Goal: Ask a question

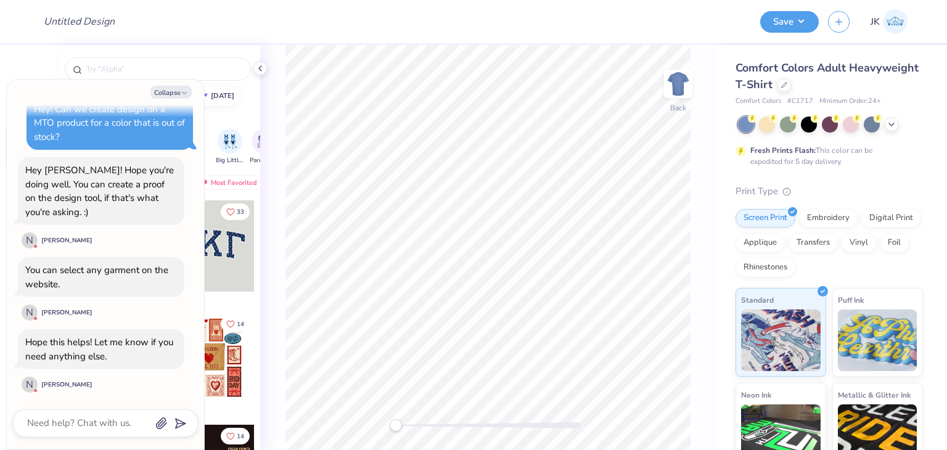
scroll to position [52, 0]
click at [49, 427] on textarea at bounding box center [88, 423] width 125 height 17
type textarea "x"
click at [84, 429] on textarea at bounding box center [88, 423] width 125 height 17
type textarea "I"
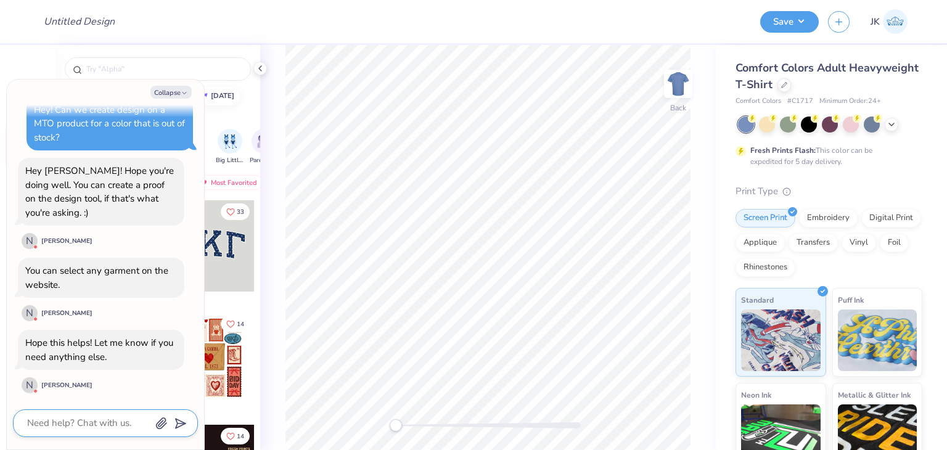
type textarea "x"
type textarea "I"
type textarea "x"
type textarea "I w"
type textarea "x"
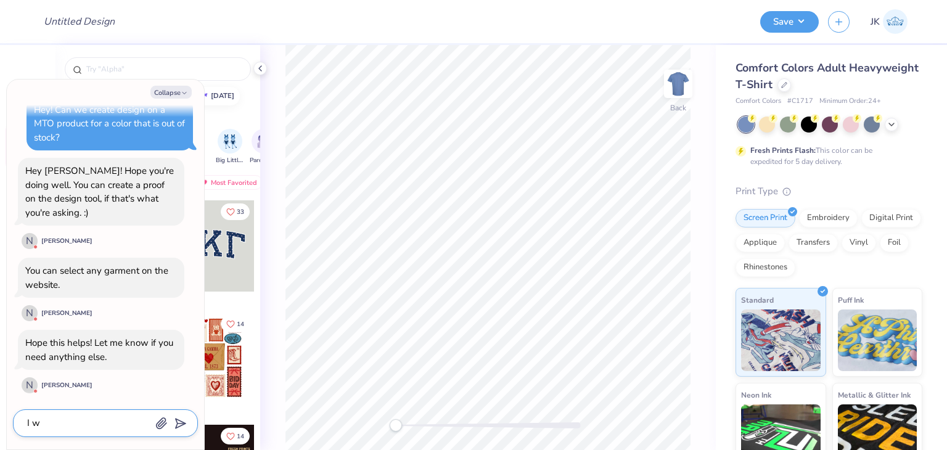
type textarea "I wa"
type textarea "x"
type textarea "I wan"
type textarea "x"
type textarea "I want"
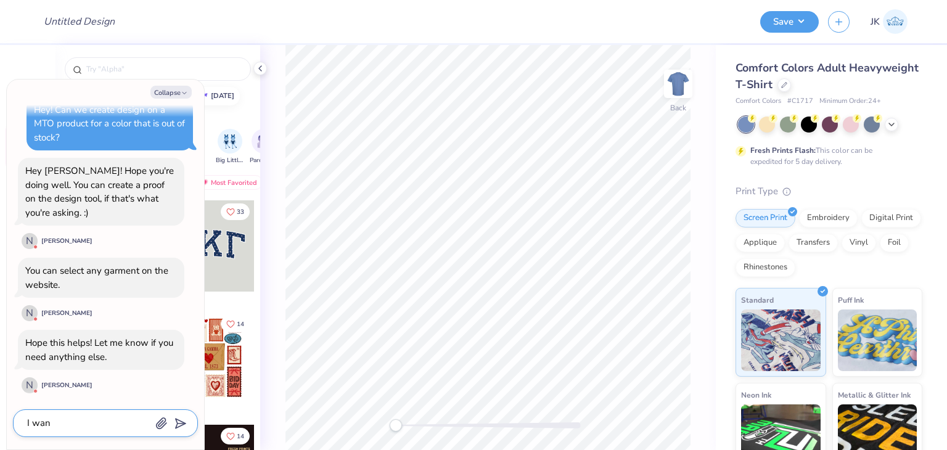
type textarea "x"
type textarea "I want"
type textarea "x"
type textarea "I want t"
type textarea "x"
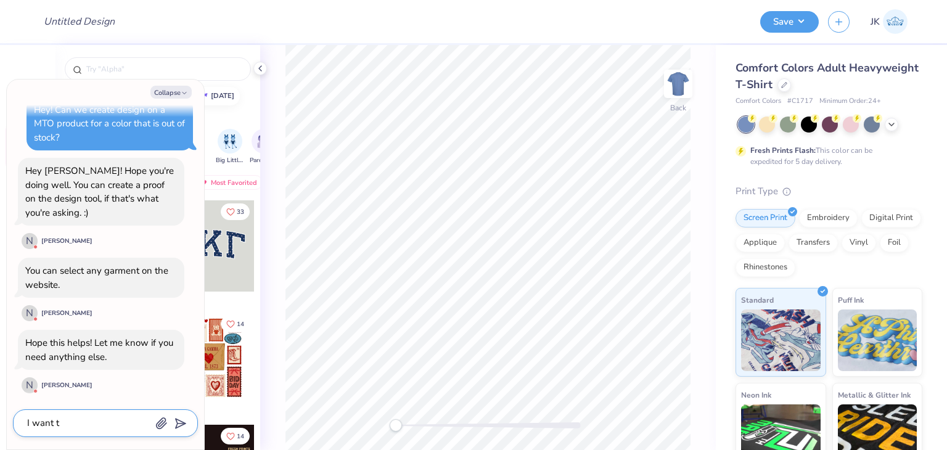
type textarea "I want to"
type textarea "x"
type textarea "I want to"
type textarea "x"
type textarea "I want to c"
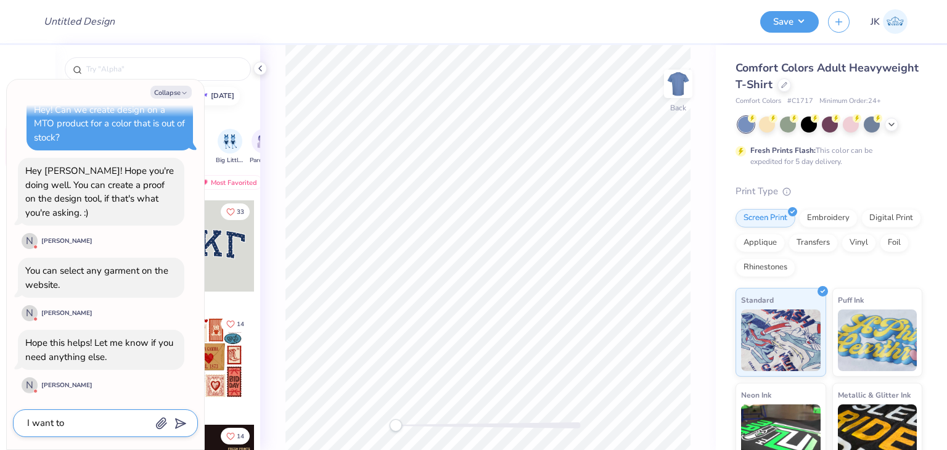
type textarea "x"
type textarea "I want to cr"
type textarea "x"
type textarea "I want to cre"
type textarea "x"
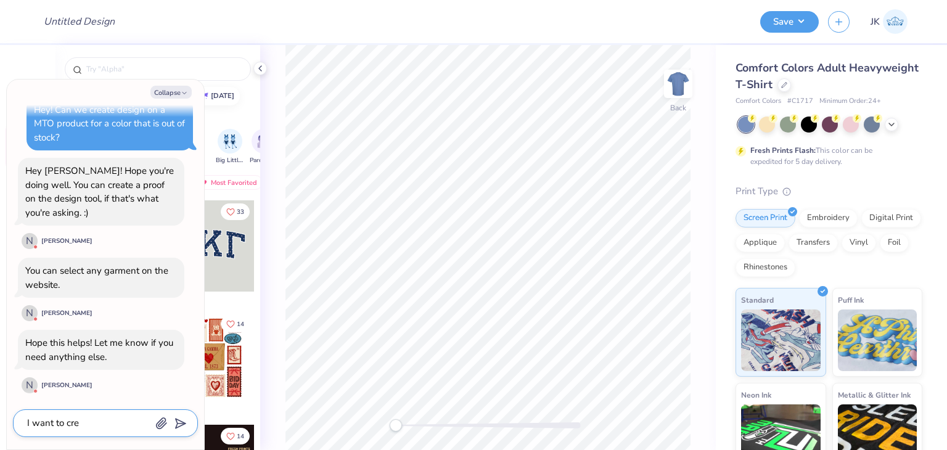
type textarea "I want to crea"
type textarea "x"
type textarea "I want to creat"
type textarea "x"
type textarea "I want to create"
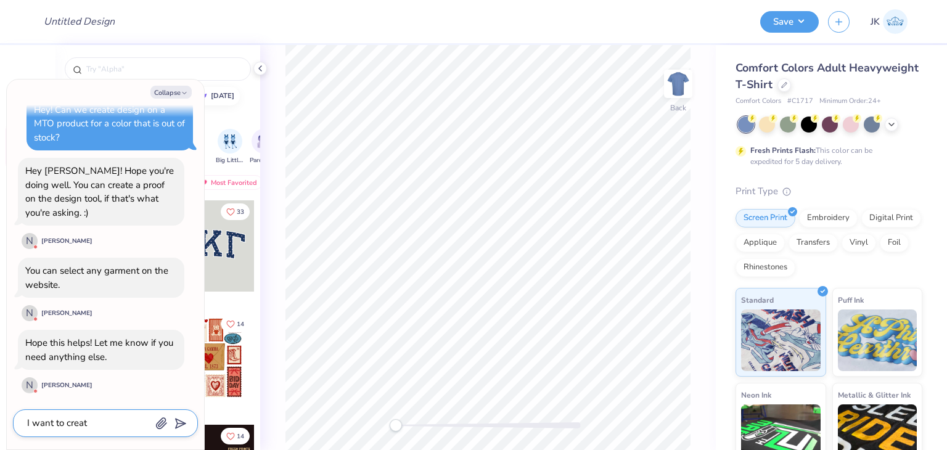
type textarea "x"
type textarea "I want to create"
type textarea "x"
type textarea "I want to create d"
type textarea "x"
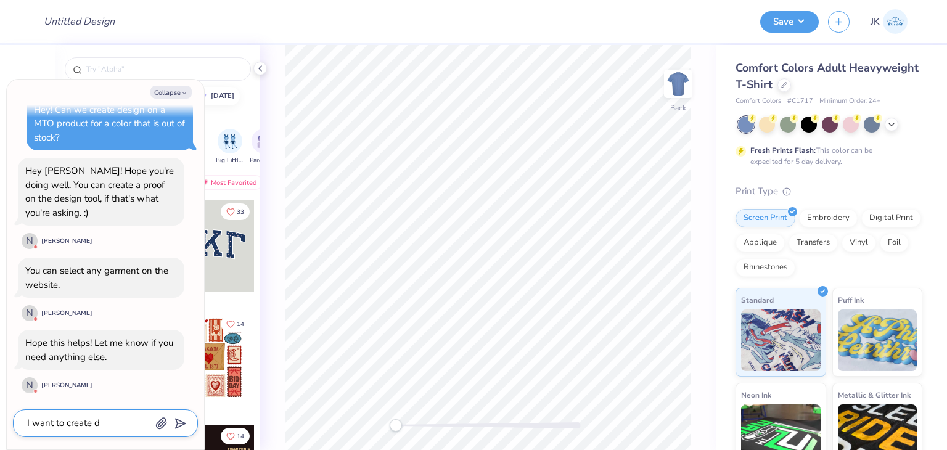
type textarea "I want to create de"
type textarea "x"
type textarea "I want to create des"
type textarea "x"
type textarea "I want to create desi"
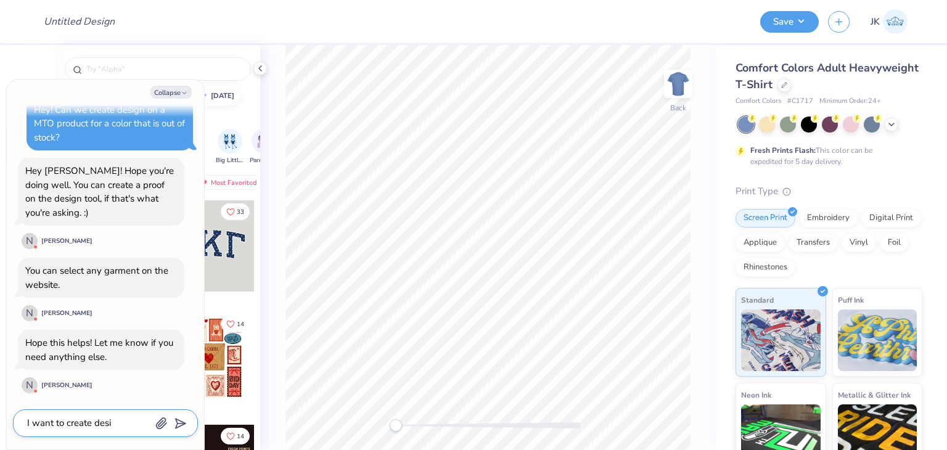
type textarea "x"
type textarea "I want to create desig"
type textarea "x"
type textarea "I want to create design"
type textarea "x"
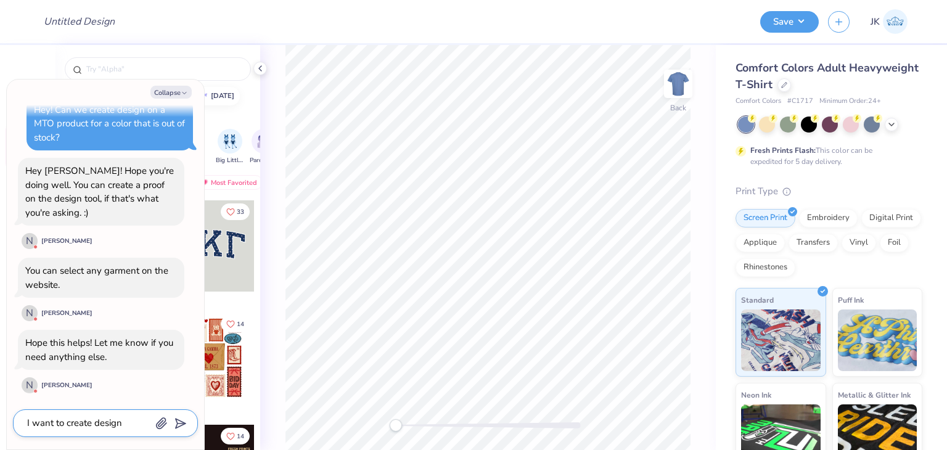
type textarea "I want to create design"
type textarea "x"
type textarea "I want to create design f"
type textarea "x"
type textarea "I want to create design fr"
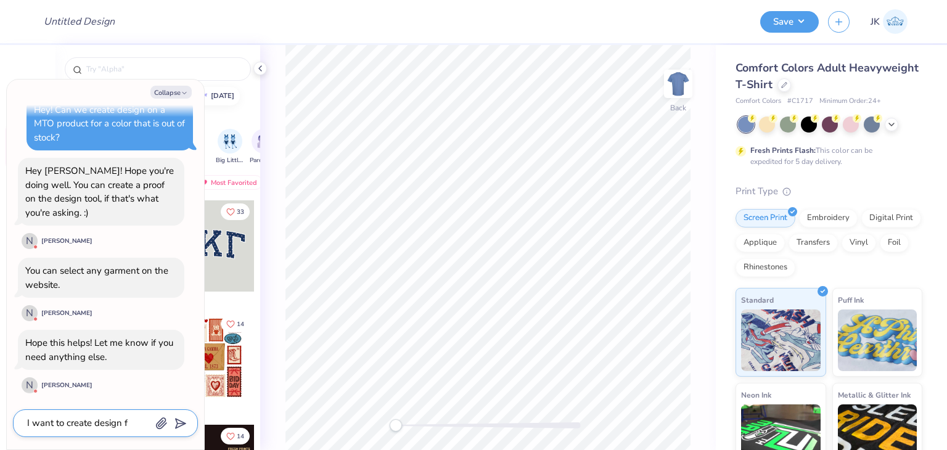
type textarea "x"
type textarea "I want to create design fro"
type textarea "x"
type textarea "I want to create design fro"
type textarea "x"
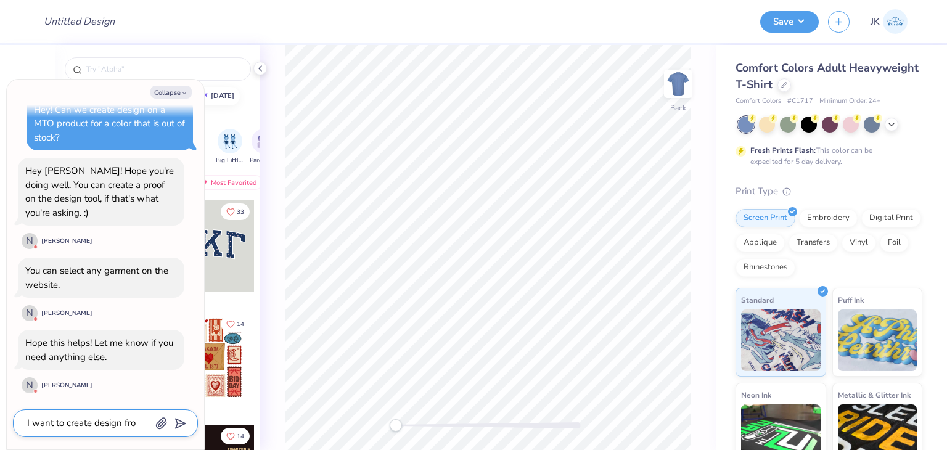
type textarea "I want to create design fro"
type textarea "x"
type textarea "I want to create design fr"
type textarea "x"
type textarea "I want to create design f"
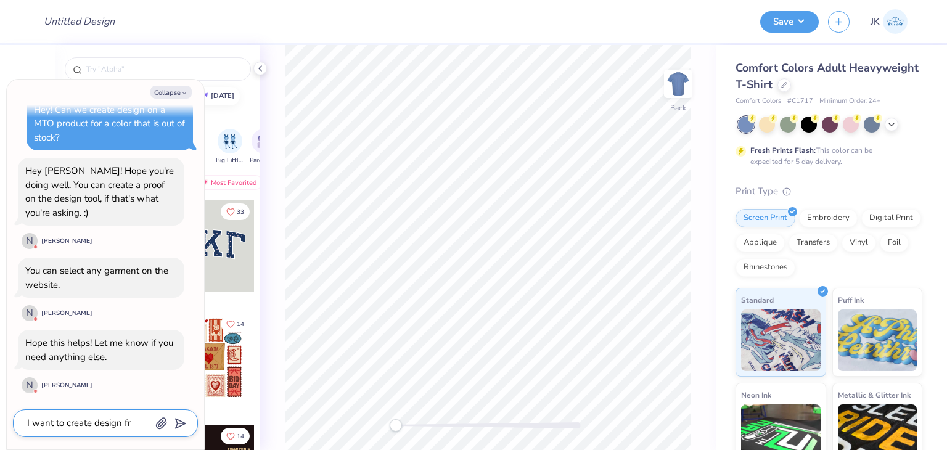
type textarea "x"
type textarea "I want to create design fo"
type textarea "x"
type textarea "I want to create design for"
type textarea "x"
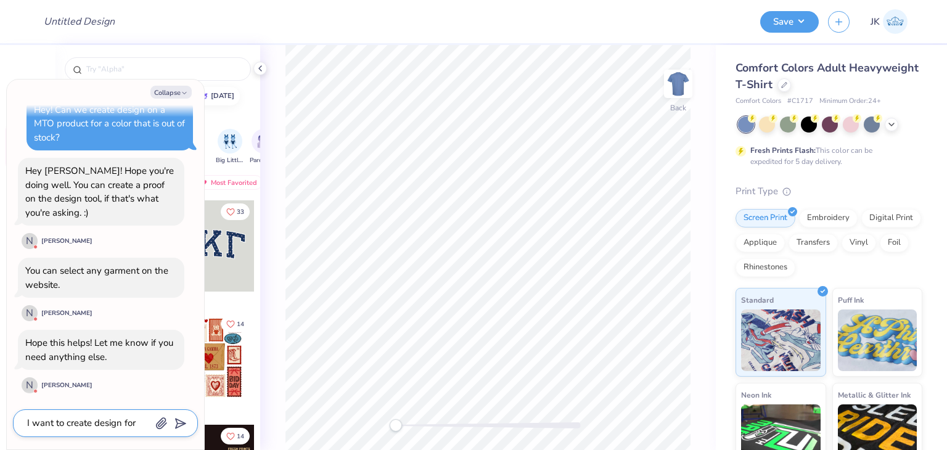
type textarea "I want to create design for"
type textarea "x"
paste textarea "FP100 & FP116"
type textarea "I want to create design for FP100 & FP116"
type textarea "x"
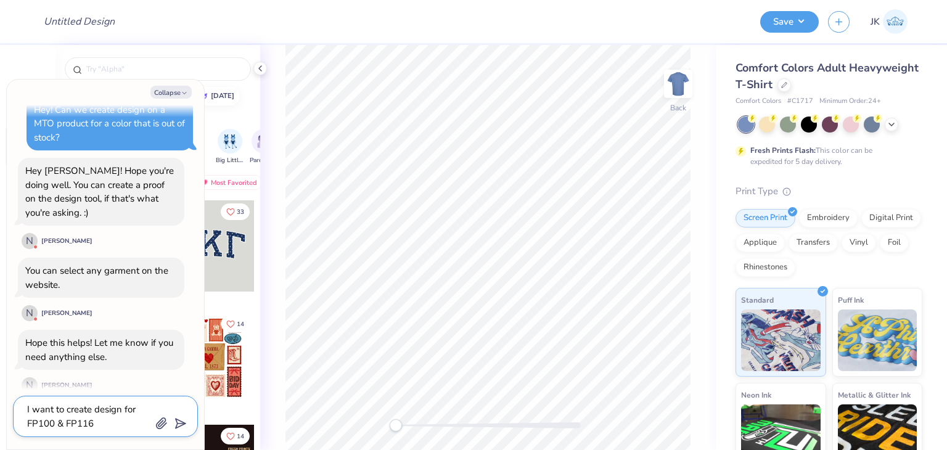
type textarea "I want to create design for FP100 & FP116"
type textarea "x"
type textarea "I want to create design for FP100 & FP116 w"
type textarea "x"
type textarea "I want to create design for FP100 & FP116 wi"
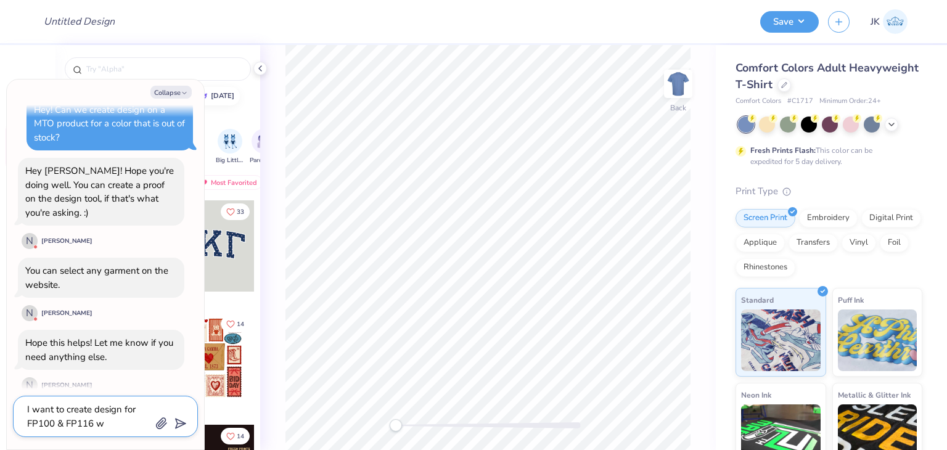
type textarea "x"
type textarea "I want to create design for FP100 & FP116 wit"
type textarea "x"
type textarea "I want to create design for FP100 & FP116 with"
type textarea "x"
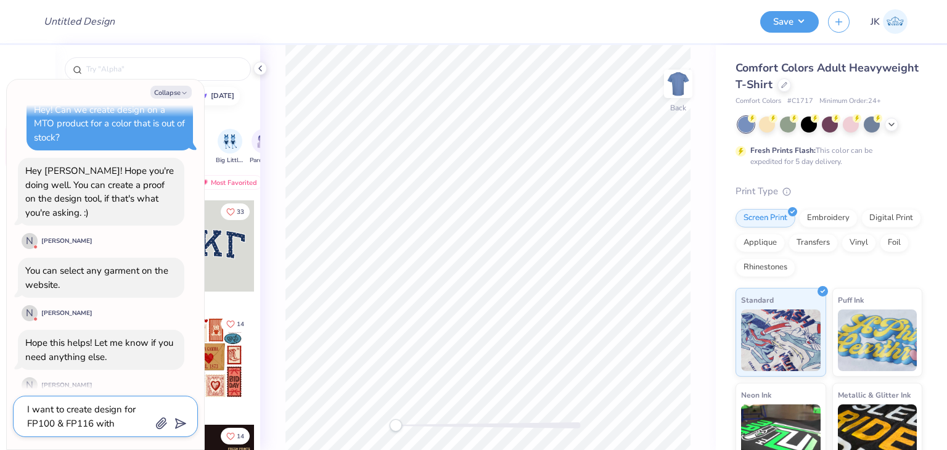
type textarea "I want to create design for FP100 & FP116 with"
type textarea "x"
click at [118, 424] on textarea "I want to create design for FP100 & FP116 with" at bounding box center [88, 416] width 125 height 30
type textarea "I want to create design for FP100 & FP116 with"
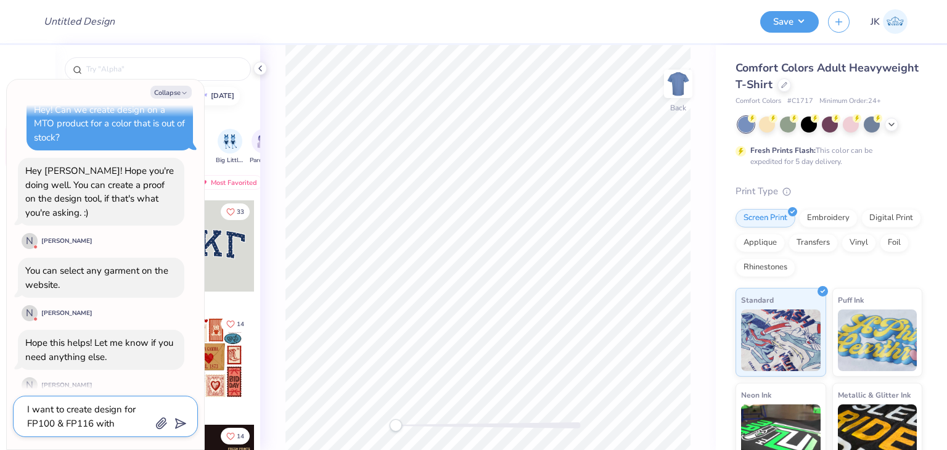
type textarea "x"
type textarea "I want to create design for FP100 & FP116 wit"
type textarea "x"
type textarea "I want to create design for FP100 & FP116 wi"
type textarea "x"
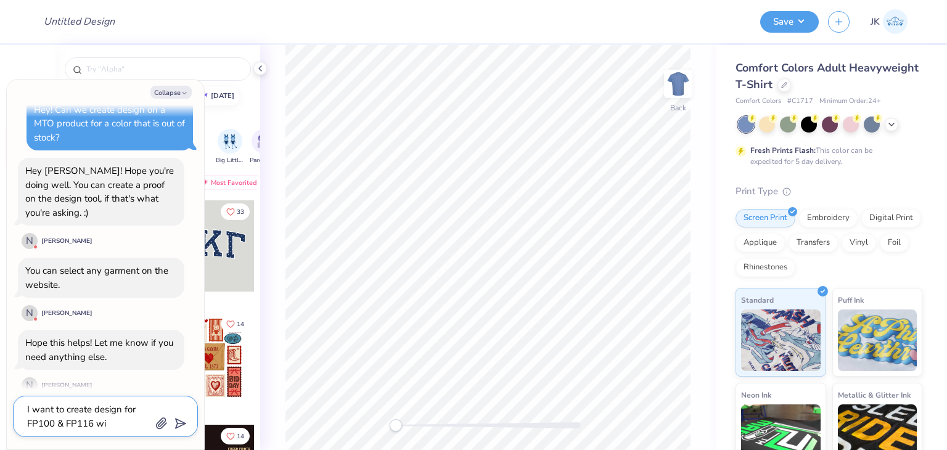
type textarea "I want to create design for FP100 & FP116 w"
type textarea "x"
type textarea "I want to create design for FP100 & FP116"
type textarea "x"
type textarea "I want to create design for FP100 & FP116"
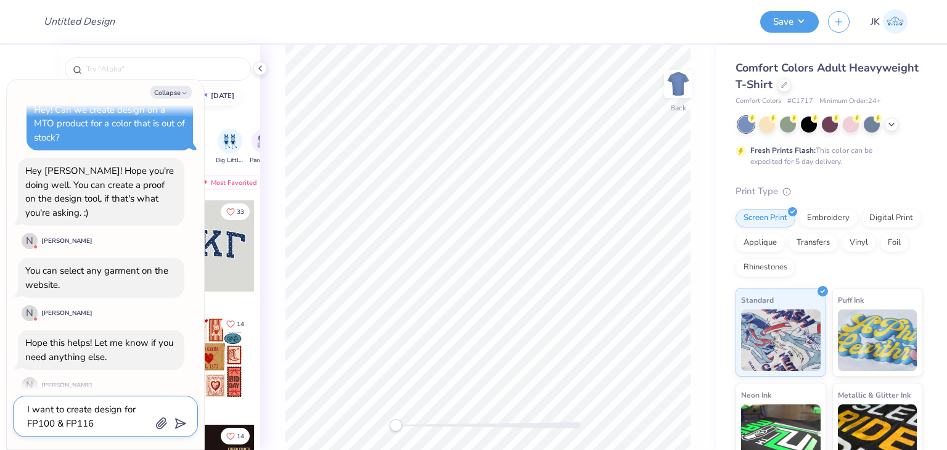
type textarea "x"
type textarea "I want to create design for FP100 & FP116"
type textarea "x"
type textarea "I want to create design for FP100 & FP116 c"
type textarea "x"
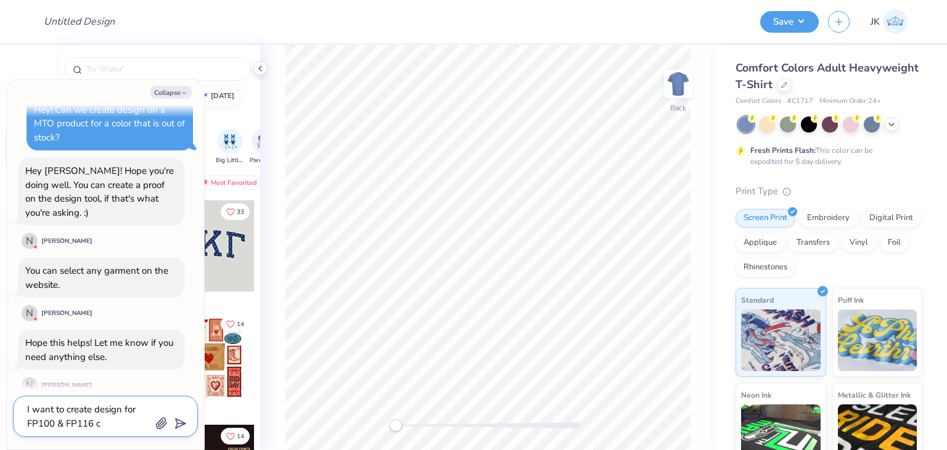
type textarea "I want to create design for FP100 & FP116 co"
type textarea "x"
type textarea "I want to create design for FP100 & FP116 cod"
type textarea "x"
type textarea "I want to create design for FP100 & FP116 code"
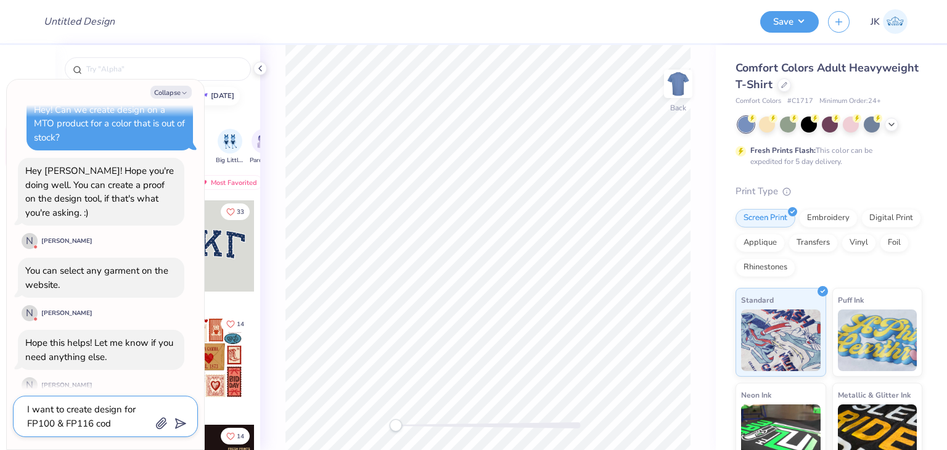
type textarea "x"
type textarea "I want to create design for FP100 & FP116 cod"
type textarea "x"
type textarea "I want to create design for FP100 & FP116 code"
type textarea "x"
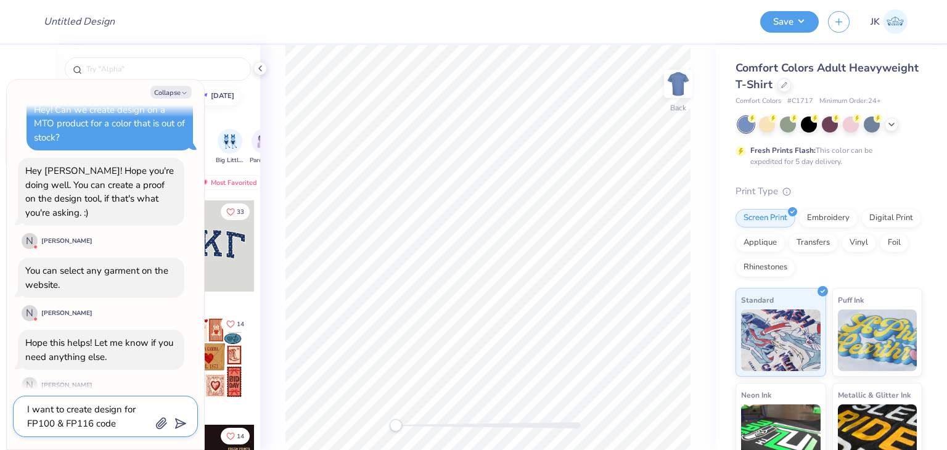
type textarea "I want to create design for FP100 & FP116 codes"
type textarea "x"
type textarea "I want to create design for FP100 & FP116 code"
type textarea "x"
type textarea "I want to create design for FP100 & FP116 cod"
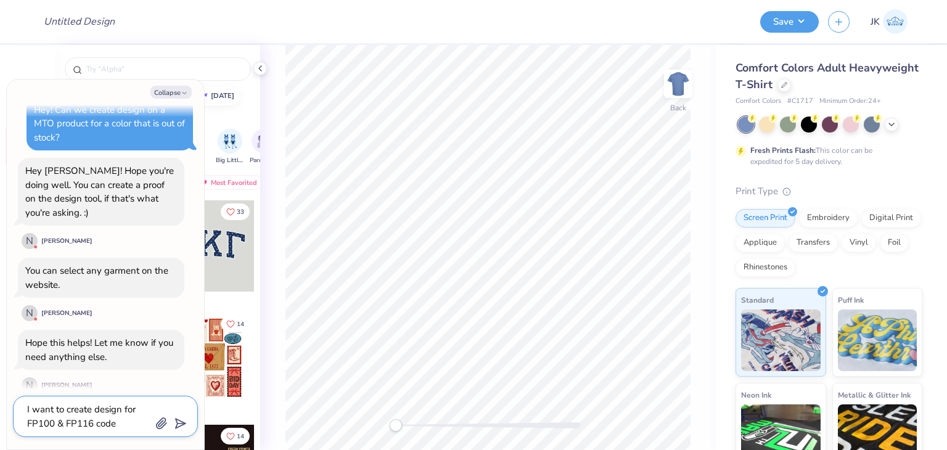
type textarea "x"
type textarea "I want to create design for FP100 & FP116 co"
type textarea "x"
type textarea "I want to create design for FP100 & FP116 c"
type textarea "x"
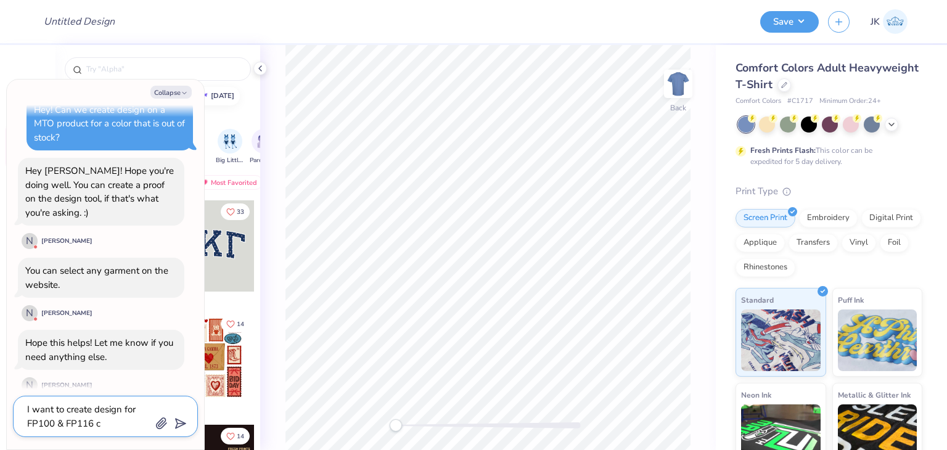
type textarea "I want to create design for FP100 & FP116"
type textarea "x"
type textarea "I want to create design for FP100 & FP116 o"
type textarea "x"
type textarea "I want to create design for FP100 & FP116"
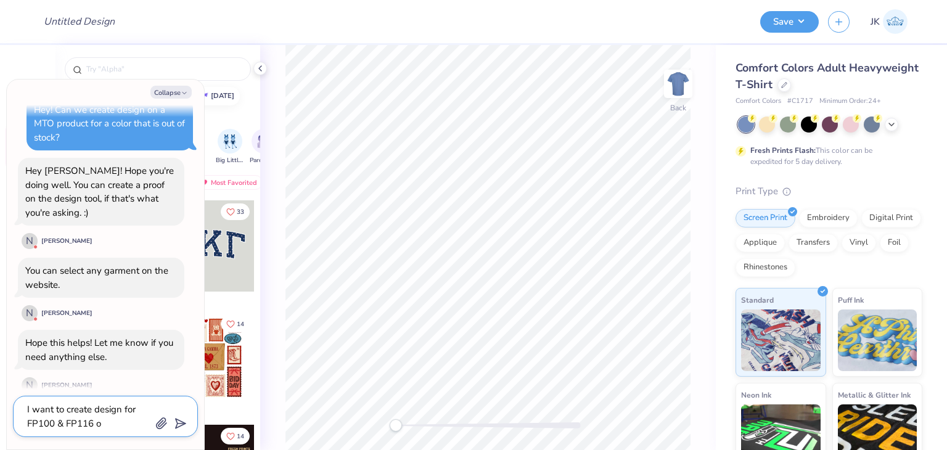
type textarea "x"
type textarea "I want to create design for FP100 & FP116 i"
type textarea "x"
type textarea "I want to create design for FP100 & FP116 in"
type textarea "x"
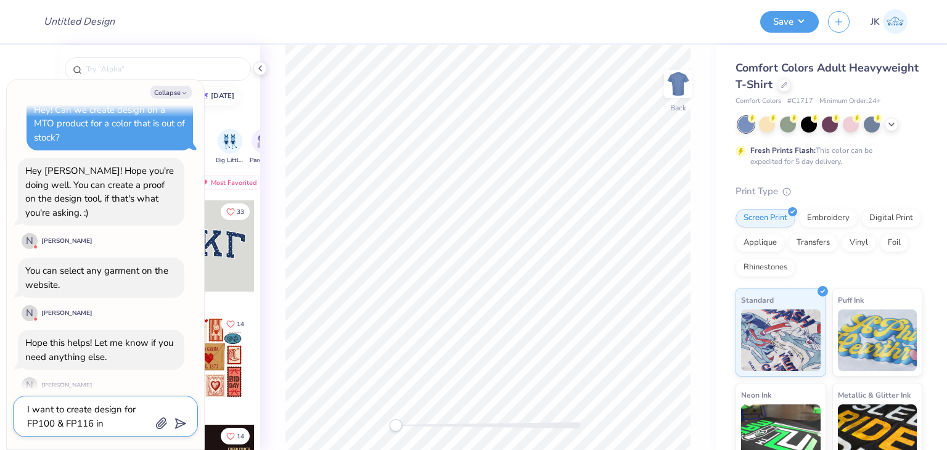
type textarea "I want to create design for FP100 & FP116 in"
type textarea "x"
type textarea "I want to create design for FP100 & FP116 in"
type textarea "x"
paste textarea "Butter Yellow & Green"
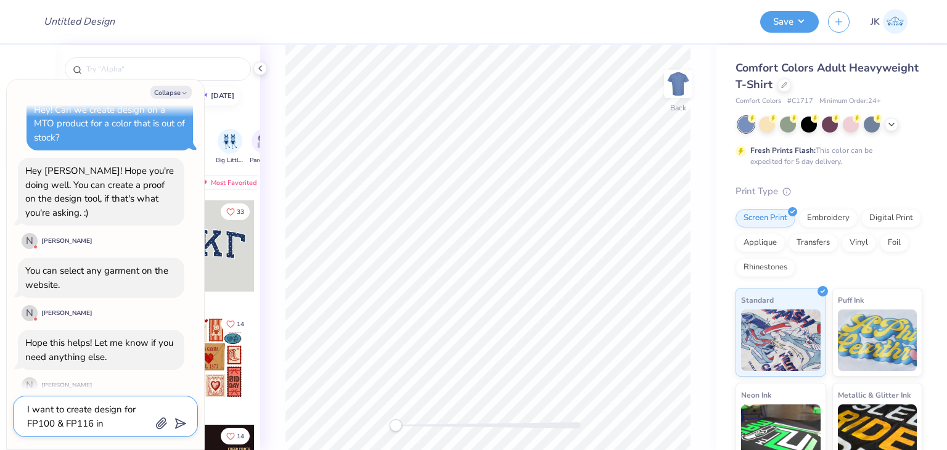
type textarea "I want to create design for FP100 & FP116 in Butter Yellow & Green"
type textarea "x"
type textarea "I want to create design for FP100 & FP116 in Butter Yellow & Green"
type textarea "x"
type textarea "I want to create design for FP100 & FP116 in Butter Yellow & Green c"
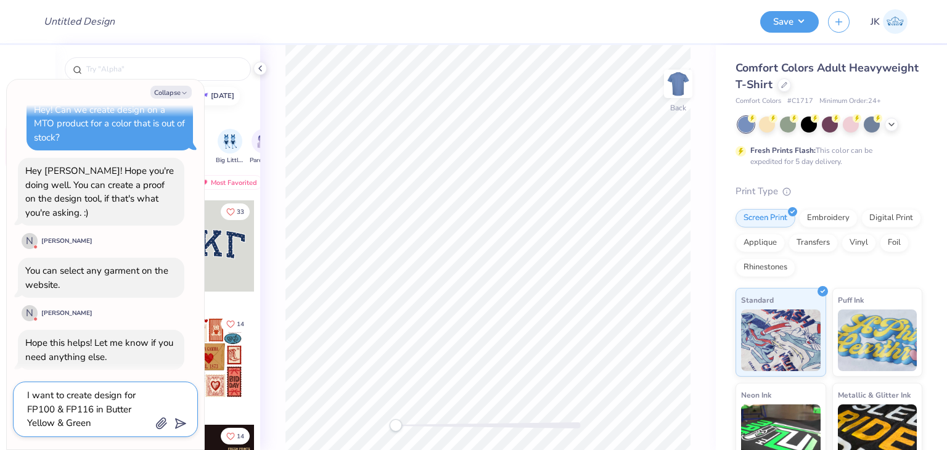
type textarea "x"
type textarea "I want to create design for FP100 & FP116 in Butter Yellow & Green co"
type textarea "x"
type textarea "I want to create design for FP100 & FP116 in Butter Yellow & Green col"
type textarea "x"
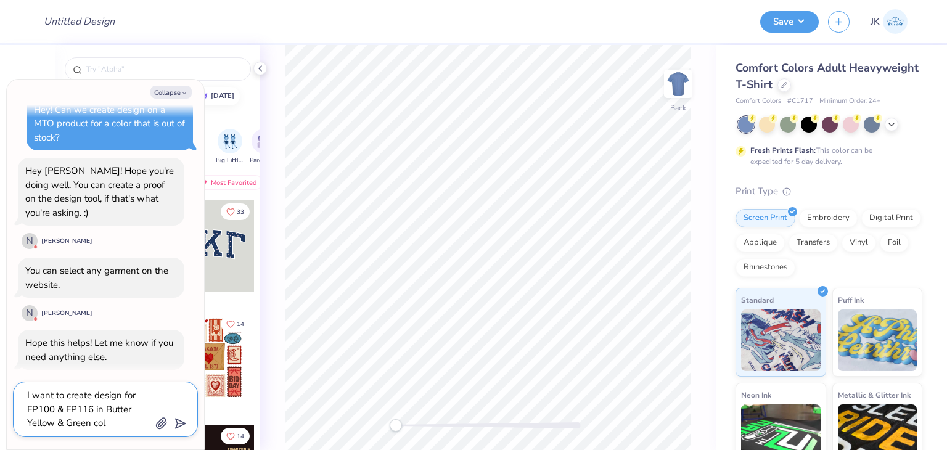
type textarea "I want to create design for FP100 & FP116 in Butter Yellow & Green colo"
type textarea "x"
type textarea "I want to create design for FP100 & FP116 in Butter Yellow & Green color"
type textarea "x"
type textarea "I want to create design for FP100 & FP116 in Butter Yellow & Green colors"
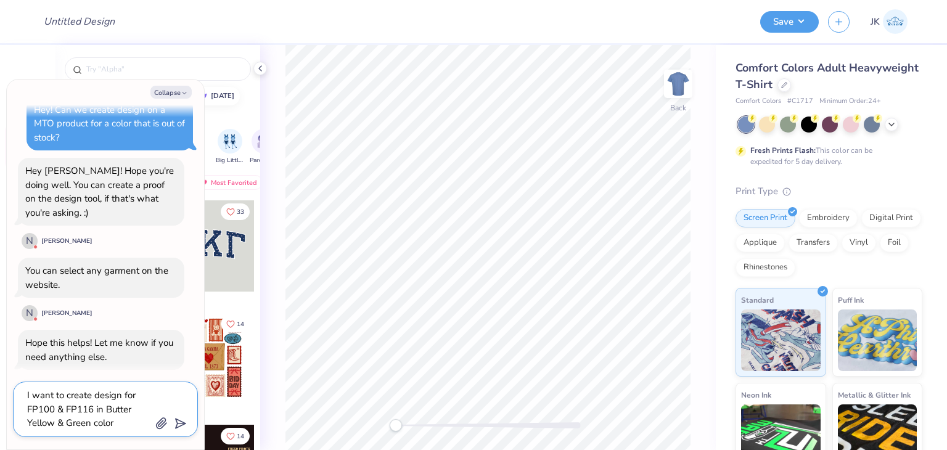
type textarea "x"
type textarea "I want to create design for FP100 & FP116 in Butter Yellow & Green colors,"
type textarea "x"
type textarea "I want to create design for FP100 & FP116 in Butter Yellow & Green colors,"
type textarea "x"
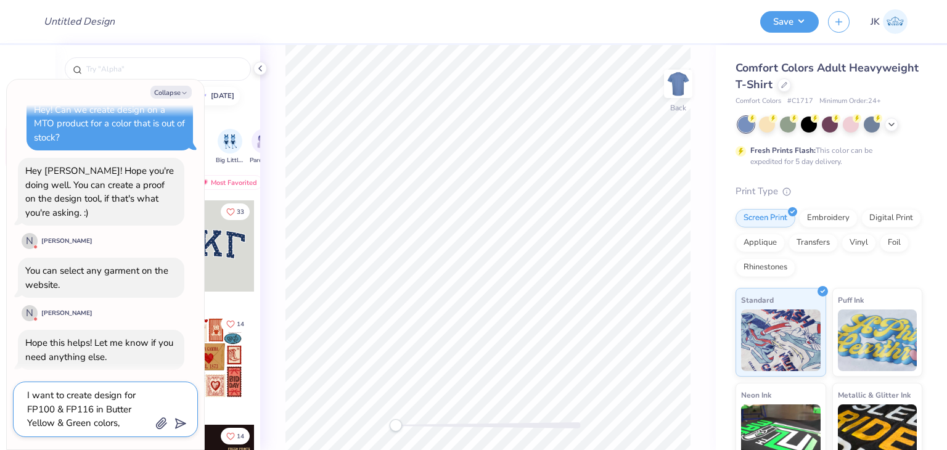
type textarea "I want to create design for FP100 & FP116 in Butter Yellow & Green colors,"
type textarea "x"
type textarea "I want to create design for FP100 & FP116 in Butter Yellow & Green colors"
type textarea "x"
type textarea "I want to create design for FP100 & FP116 in Butter Yellow & Green color"
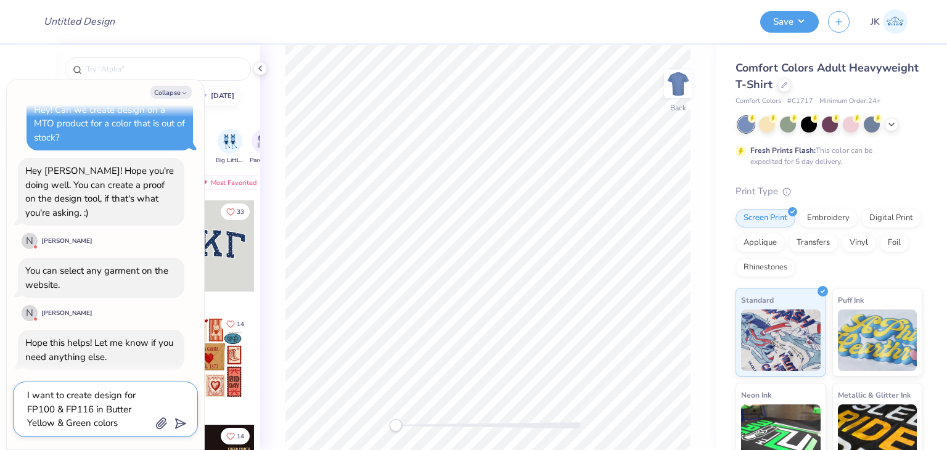
type textarea "x"
type textarea "I want to create design for FP100 & FP116 in Butter Yellow & Green color,"
type textarea "x"
type textarea "I want to create design for FP100 & FP116 in Butter Yellow & Green color"
type textarea "x"
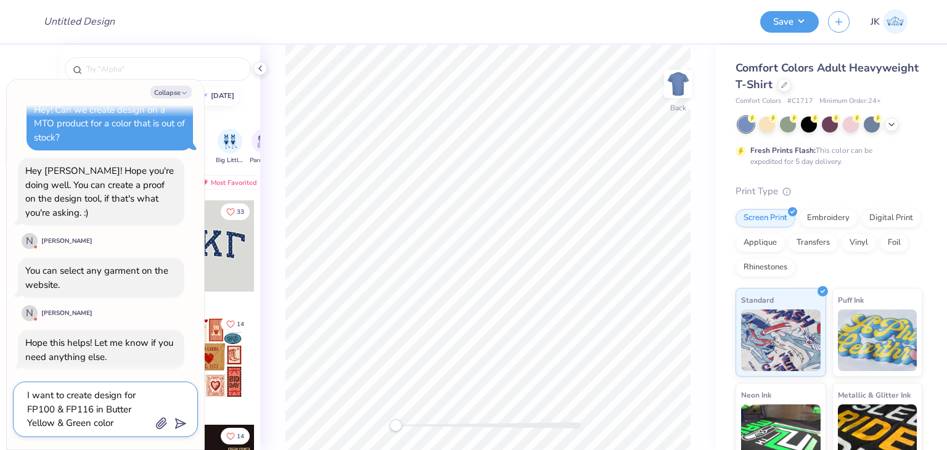
type textarea "I want to create design for FP100 & FP116 in Butter Yellow & Green color."
type textarea "x"
type textarea "I want to create design for FP100 & FP116 in Butter Yellow & Green color."
type textarea "x"
type textarea "I want to create design for FP100 & FP116 in Butter Yellow & Green color. B"
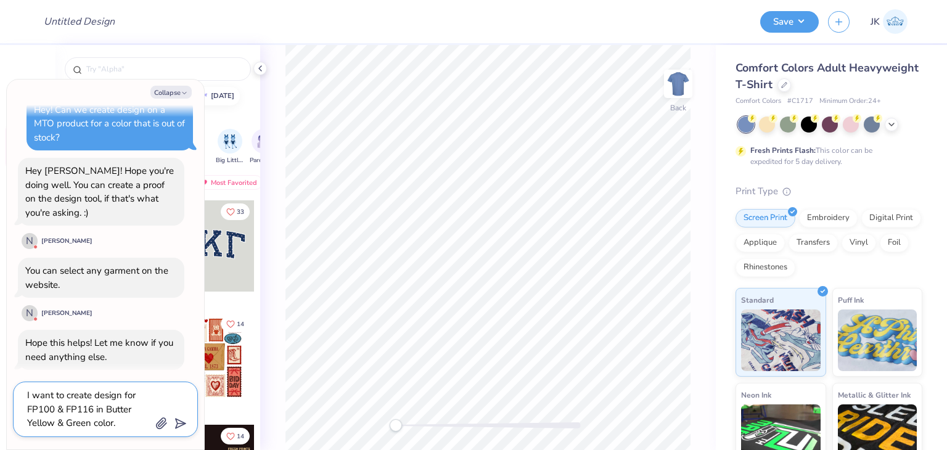
type textarea "x"
type textarea "I want to create design for FP100 & FP116 in Butter Yellow & Green color. Bu"
type textarea "x"
type textarea "I want to create design for FP100 & FP116 in Butter Yellow & Green color. But"
type textarea "x"
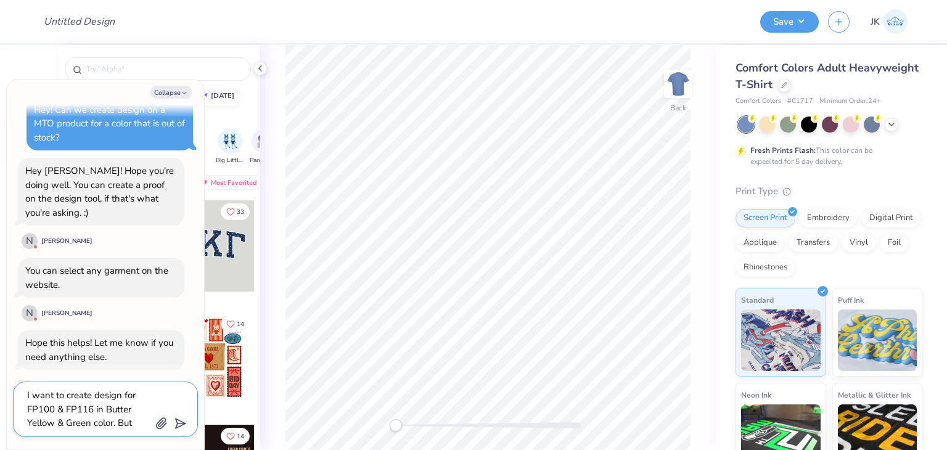
type textarea "I want to create design for FP100 & FP116 in Butter Yellow & Green color. But"
type textarea "x"
type textarea "I want to create design for FP100 & FP116 in Butter Yellow & Green color. But i"
type textarea "x"
type textarea "I want to create design for FP100 & FP116 in Butter Yellow & Green color. But i,"
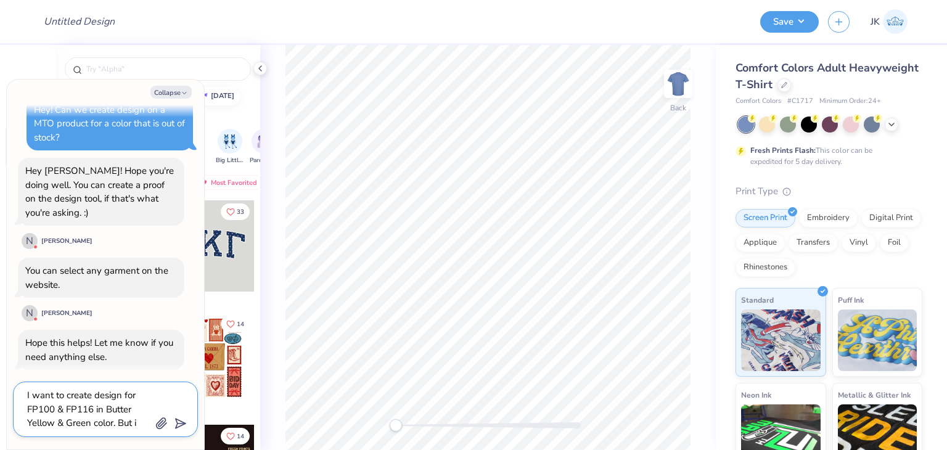
type textarea "x"
type textarea "I want to create design for FP100 & FP116 in Butter Yellow & Green color. But i"
type textarea "x"
type textarea "I want to create design for FP100 & FP116 in Butter Yellow & Green color. But"
type textarea "x"
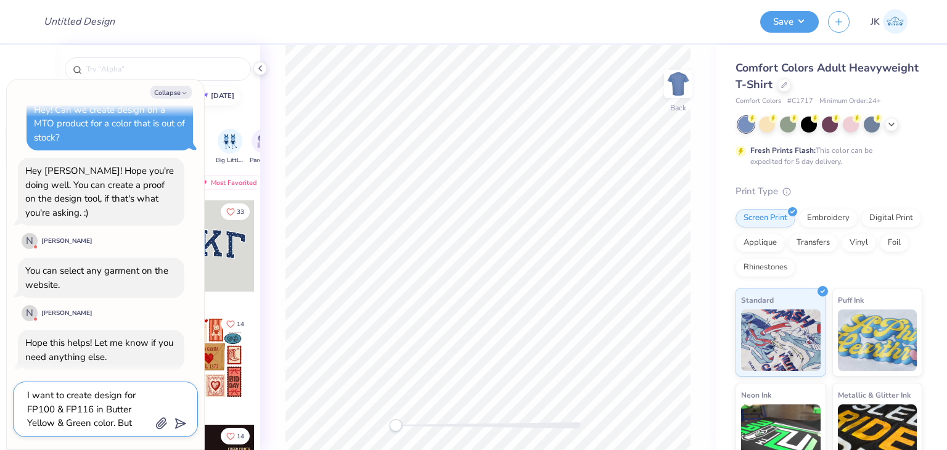
type textarea "I want to create design for FP100 & FP116 in Butter Yellow & Green color. But I"
type textarea "x"
type textarea "I want to create design for FP100 & FP116 in Butter Yellow & Green color. But I'"
type textarea "x"
type textarea "I want to create design for FP100 & FP116 in Butter Yellow & Green color. But I…"
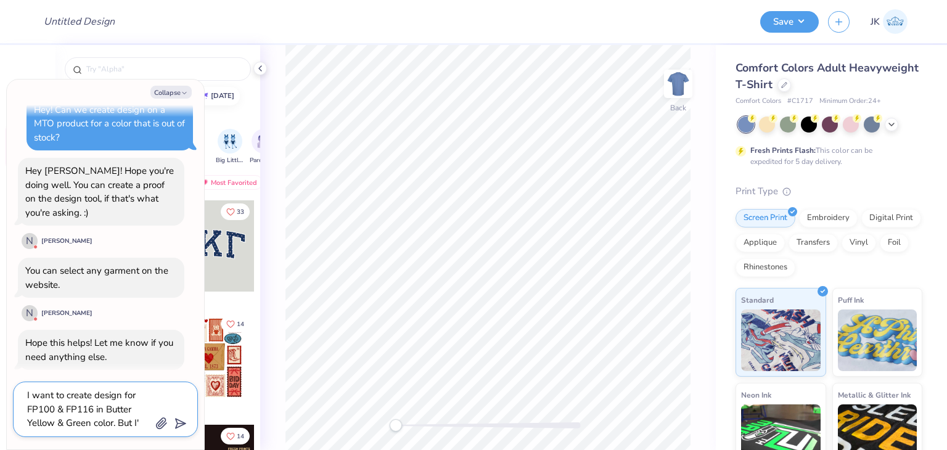
type textarea "x"
type textarea "I want to create design for FP100 & FP116 in Butter Yellow & Green color. But I…"
type textarea "x"
type textarea "I want to create design for FP100 & FP116 in Butter Yellow & Green color. But I…"
type textarea "x"
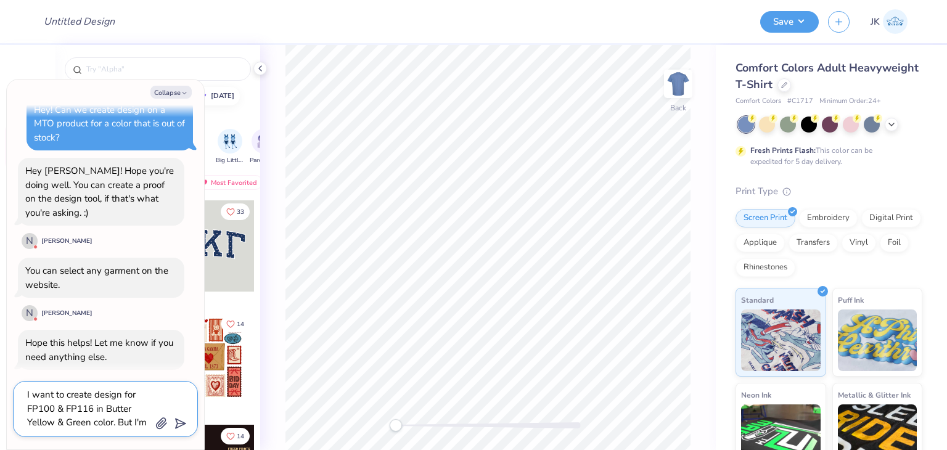
scroll to position [11, 0]
type textarea "I want to create design for FP100 & FP116 in Butter Yellow & Green color. But I…"
type textarea "x"
type textarea "I want to create design for FP100 & FP116 in Butter Yellow & Green color. But I…"
type textarea "x"
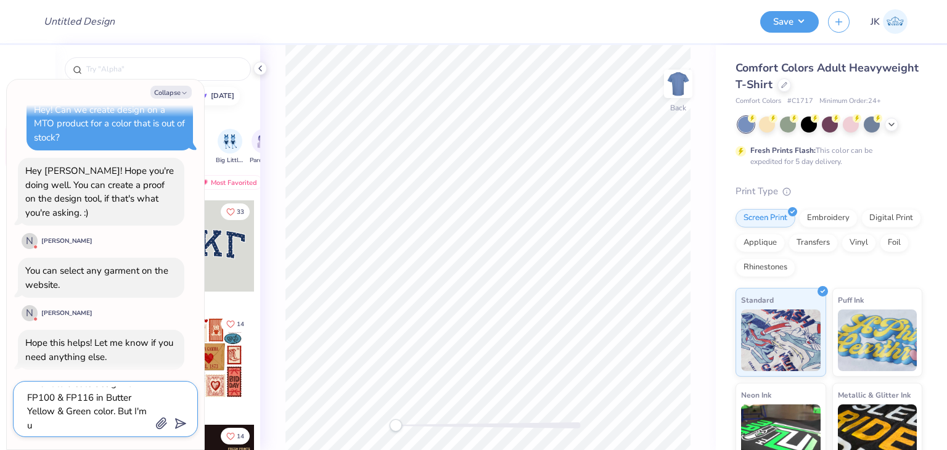
type textarea "I want to create design for FP100 & FP116 in Butter Yellow & Green color. But I…"
type textarea "x"
type textarea "I want to create design for FP100 & FP116 in Butter Yellow & Green color. But I…"
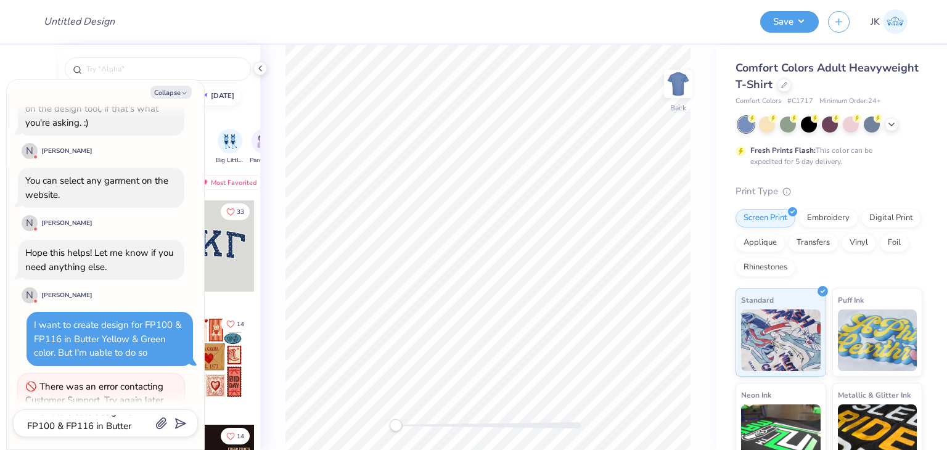
scroll to position [222, 0]
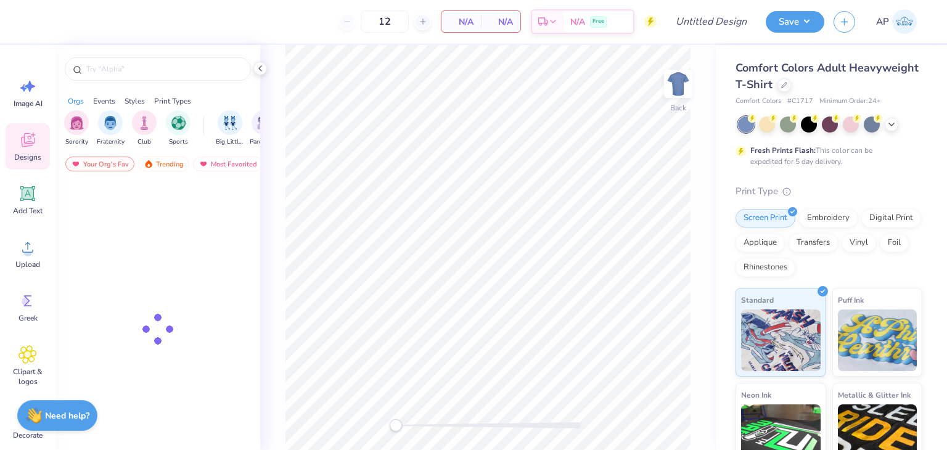
click at [33, 411] on img at bounding box center [34, 416] width 16 height 16
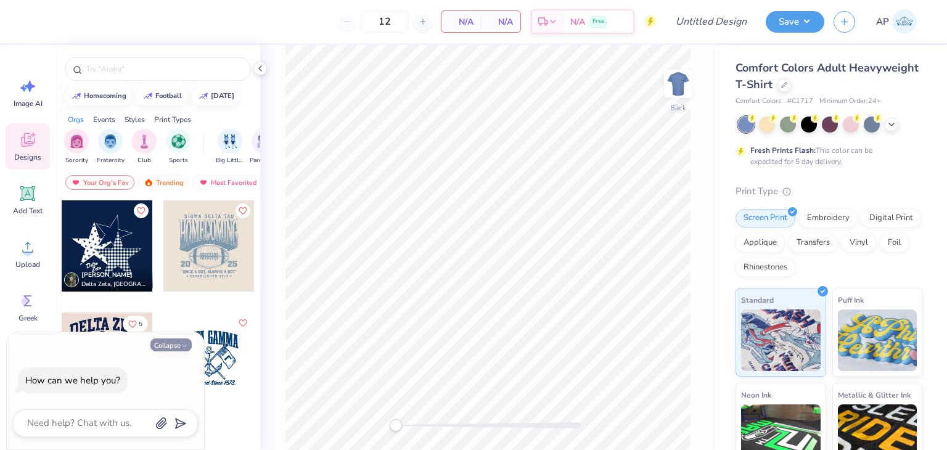
click at [185, 346] on polyline "button" at bounding box center [185, 346] width 4 height 2
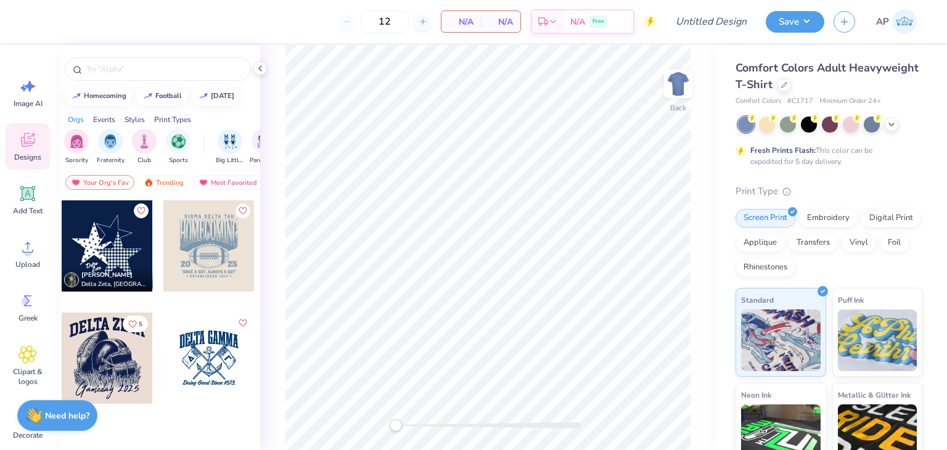
click at [67, 420] on strong "Need help?" at bounding box center [67, 416] width 44 height 12
type textarea "x"
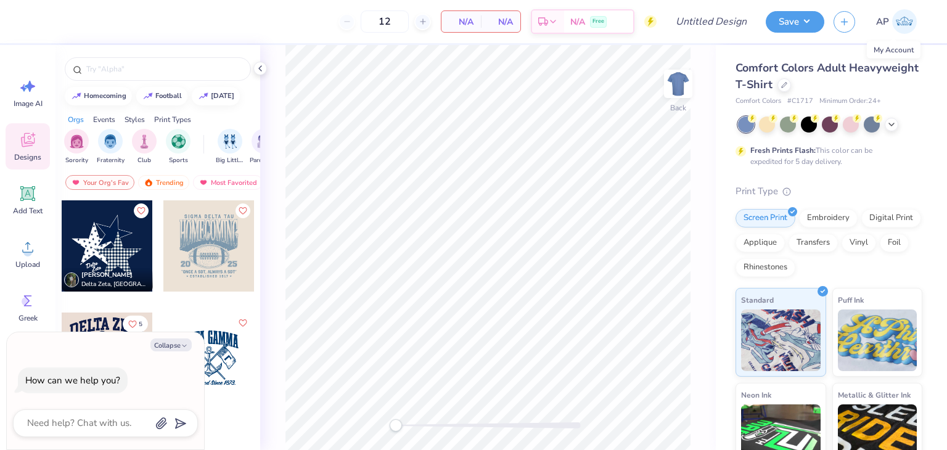
click at [907, 23] on img at bounding box center [904, 21] width 25 height 25
